Goal: Transaction & Acquisition: Book appointment/travel/reservation

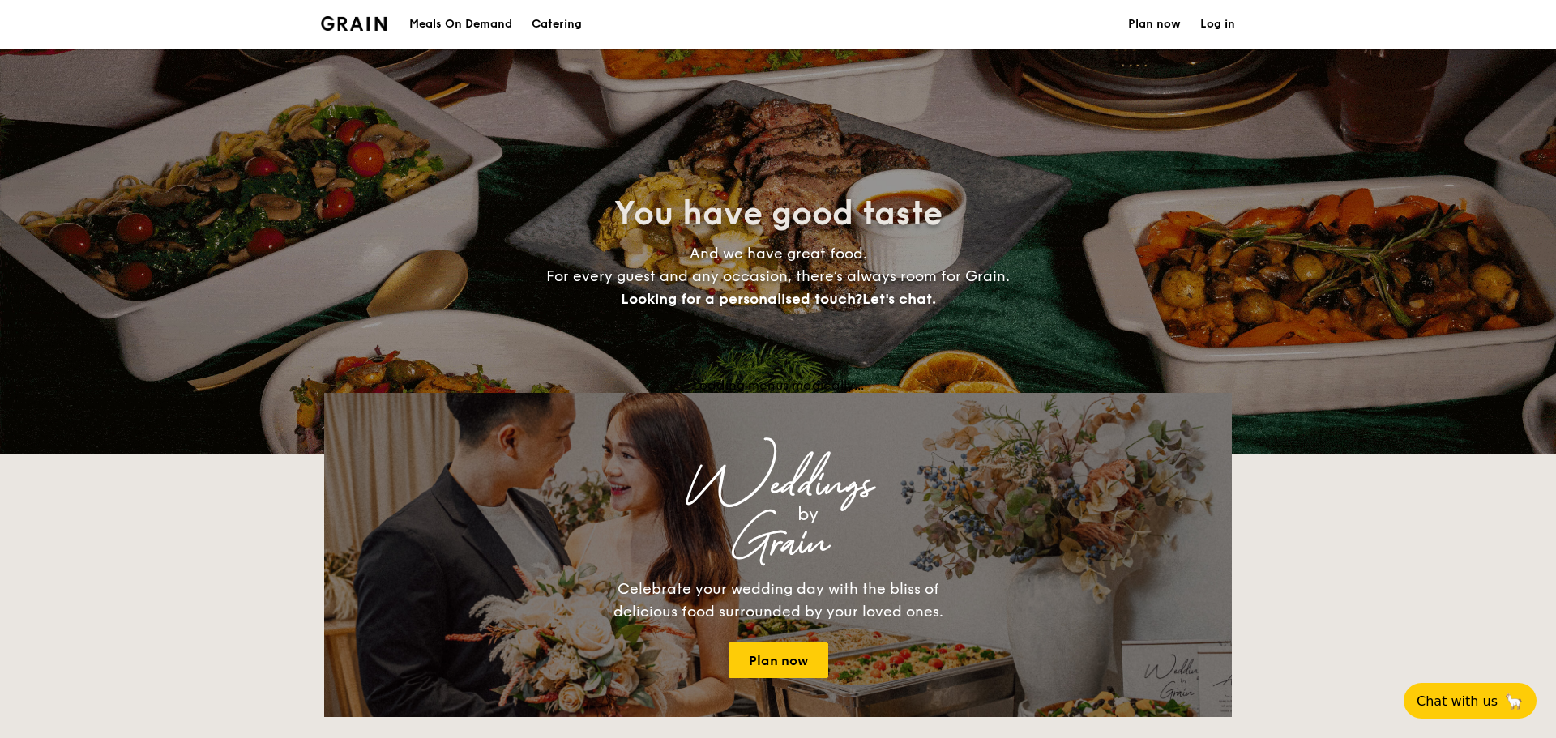
select select
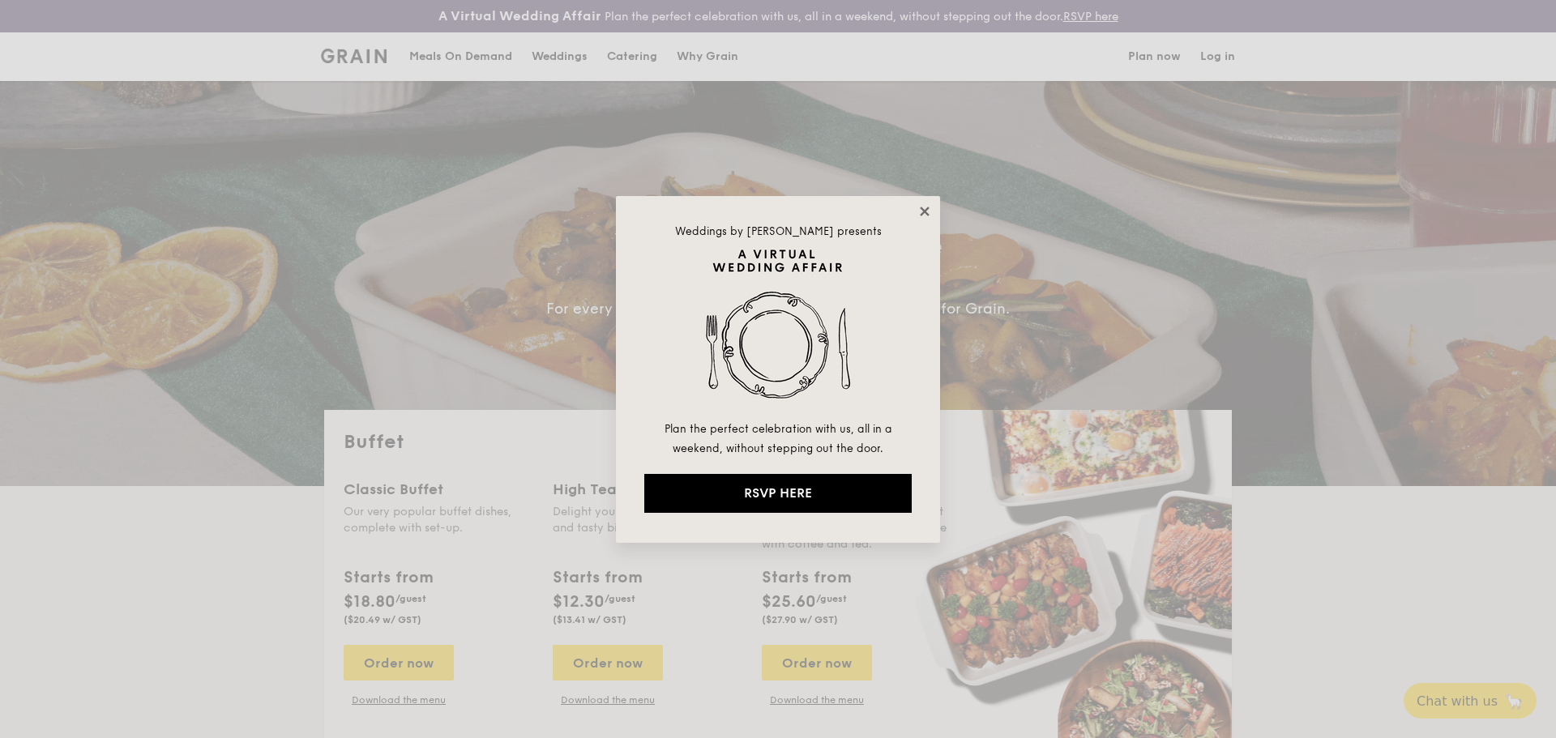
click at [926, 211] on icon at bounding box center [924, 211] width 9 height 9
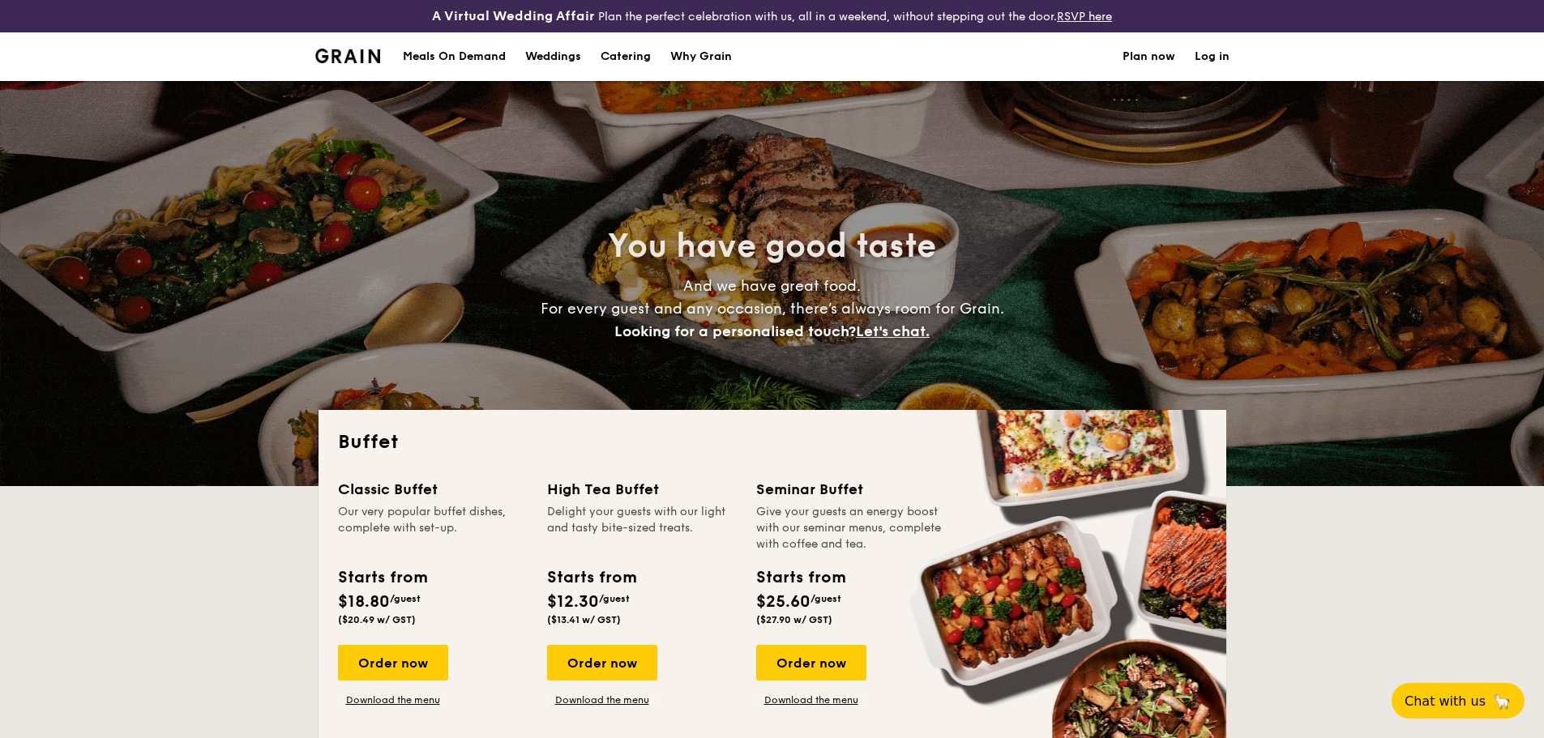
click at [627, 56] on h1 "Catering" at bounding box center [625, 56] width 50 height 49
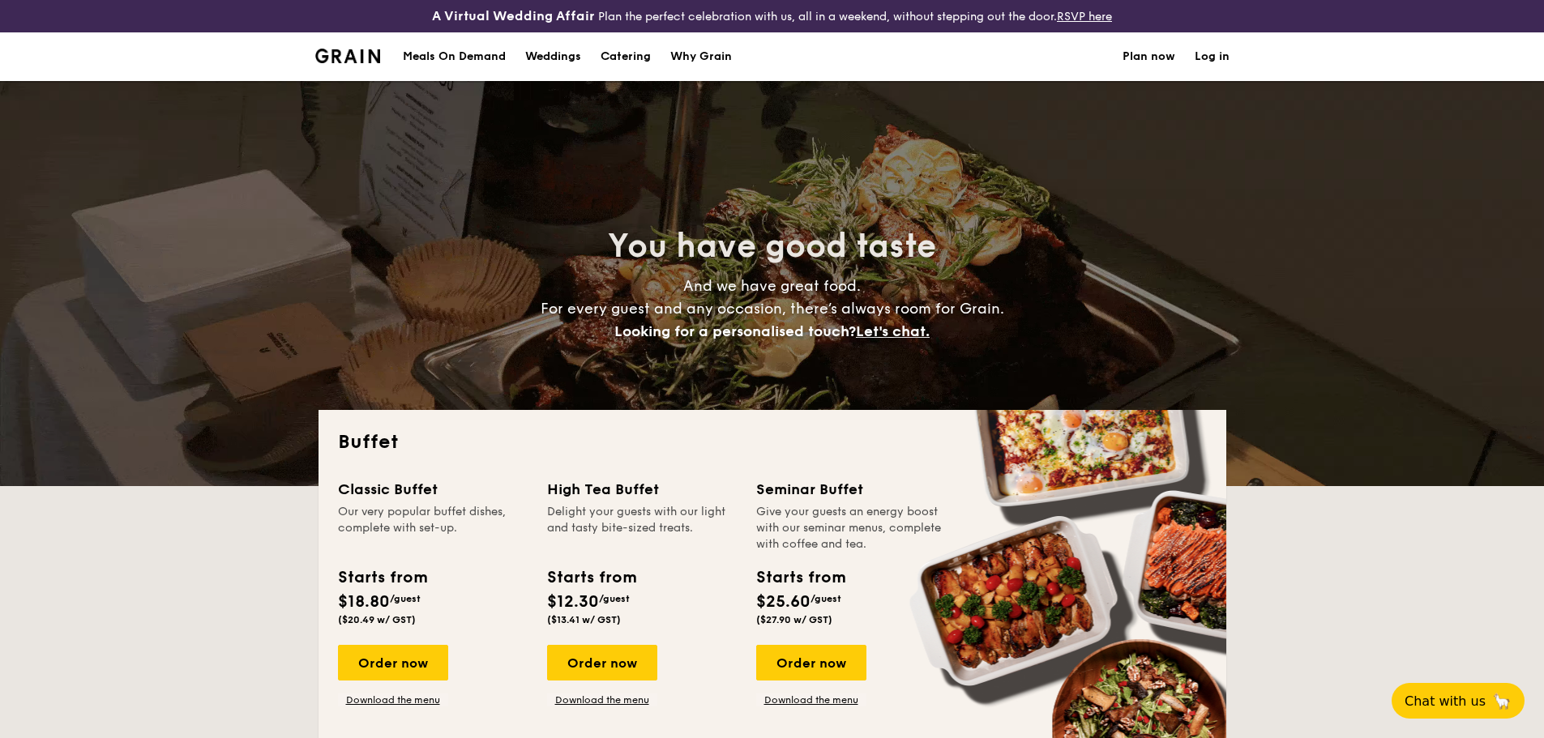
click at [622, 56] on h1 "Catering" at bounding box center [625, 56] width 50 height 49
